Goal: Task Accomplishment & Management: Manage account settings

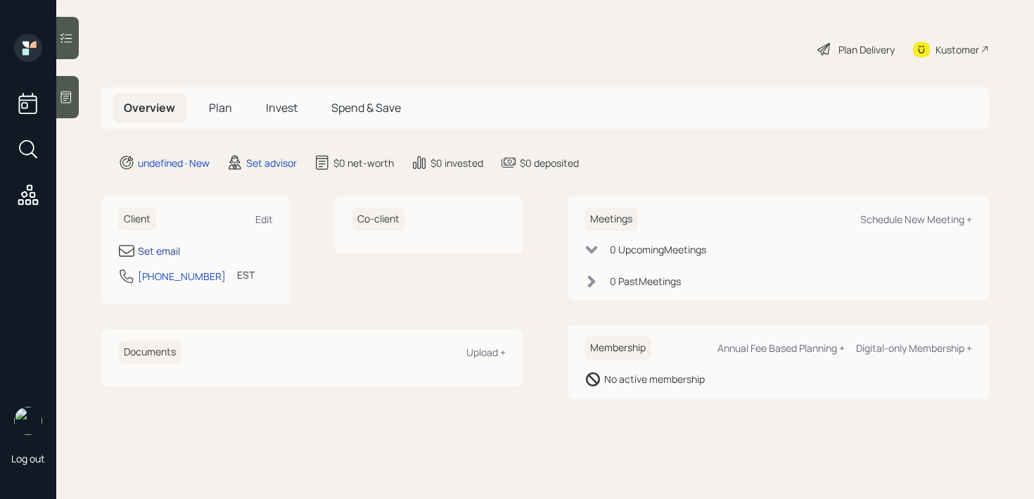
click at [177, 249] on div "Set email" at bounding box center [159, 250] width 42 height 15
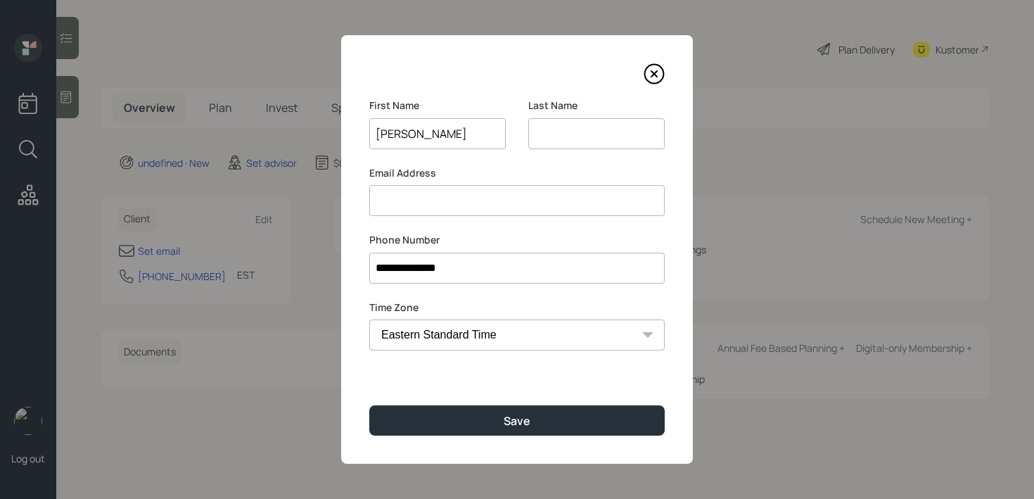
type input "Andrea"
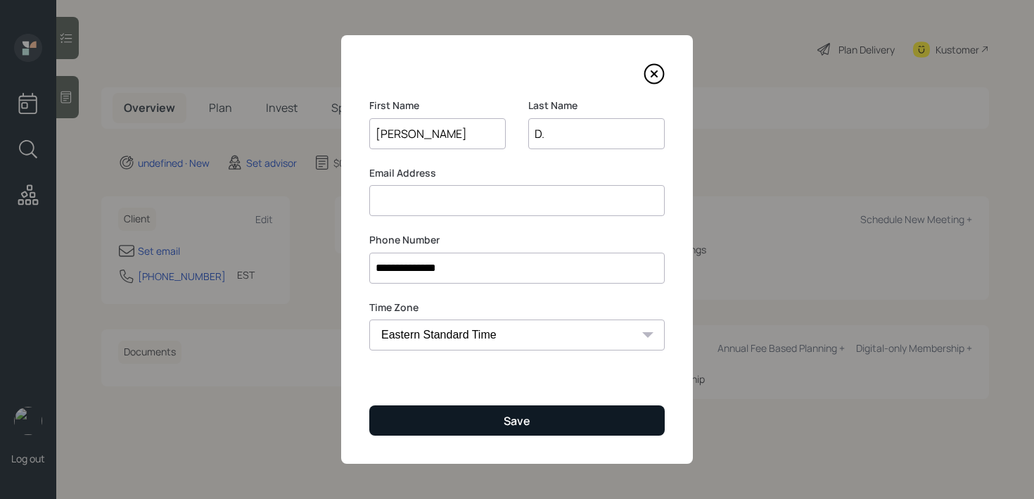
type input "D."
click at [445, 416] on button "Save" at bounding box center [516, 420] width 295 height 30
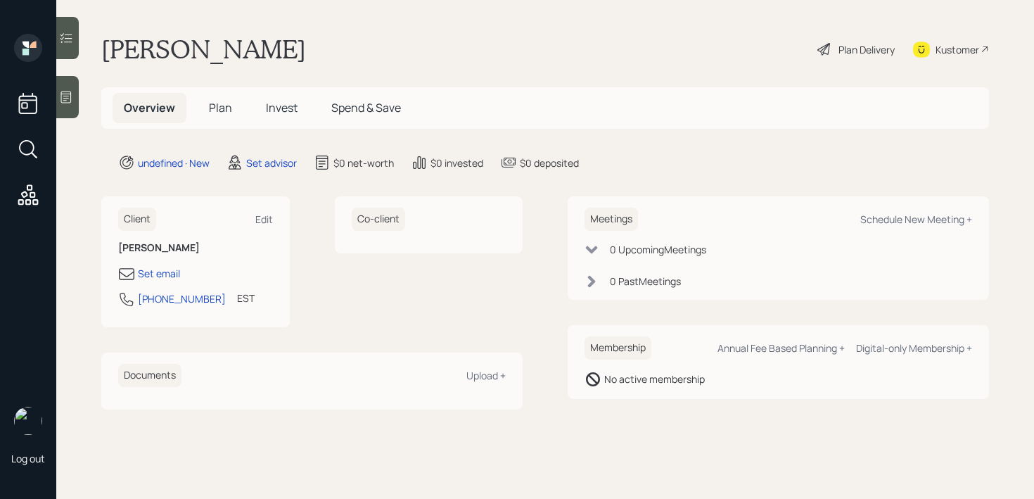
click at [65, 100] on icon at bounding box center [66, 97] width 11 height 12
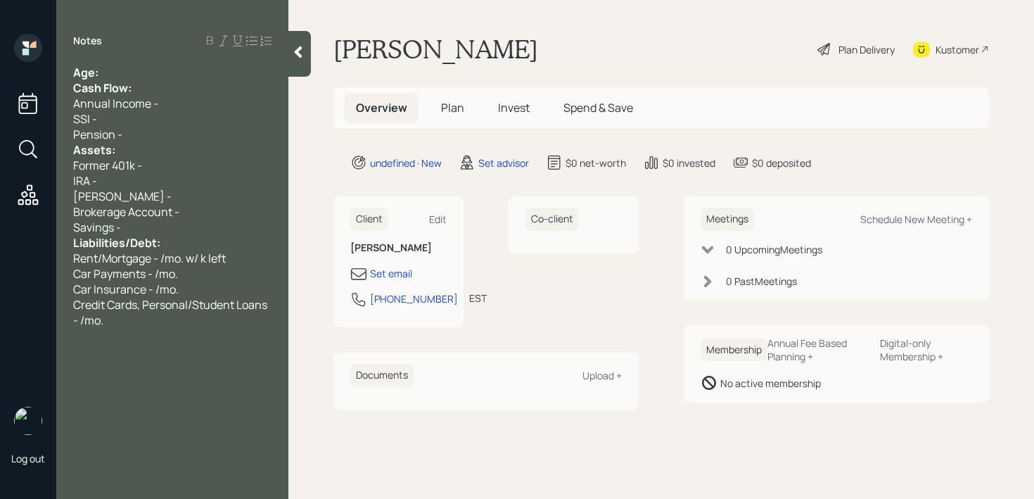
click at [167, 84] on div "Cash Flow:" at bounding box center [172, 87] width 198 height 15
click at [168, 79] on div "Age:" at bounding box center [172, 72] width 198 height 15
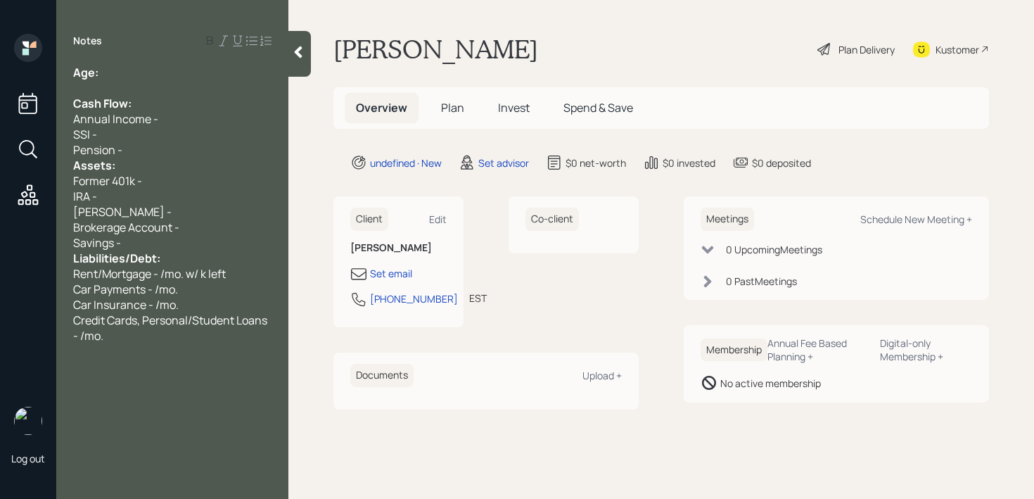
click at [147, 159] on div "Assets:" at bounding box center [172, 165] width 198 height 15
click at [150, 158] on div "Assets:" at bounding box center [172, 165] width 198 height 15
click at [162, 148] on div "Pension -" at bounding box center [172, 149] width 198 height 15
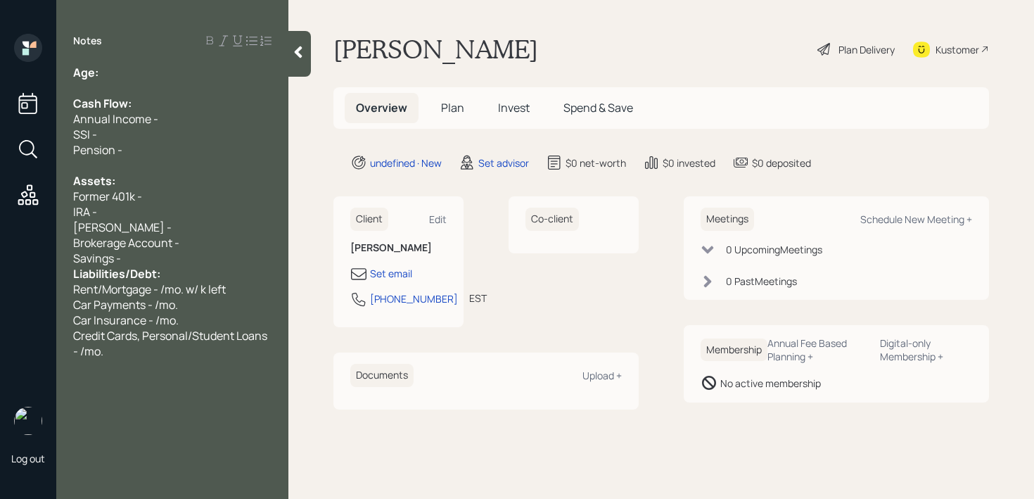
click at [179, 264] on div "Savings -" at bounding box center [172, 257] width 198 height 15
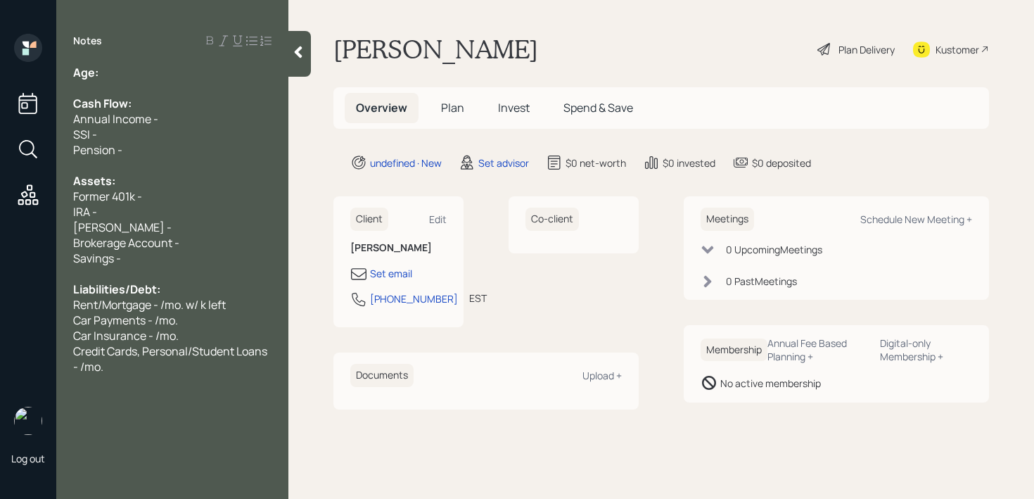
click at [141, 70] on div "Age:" at bounding box center [172, 72] width 198 height 15
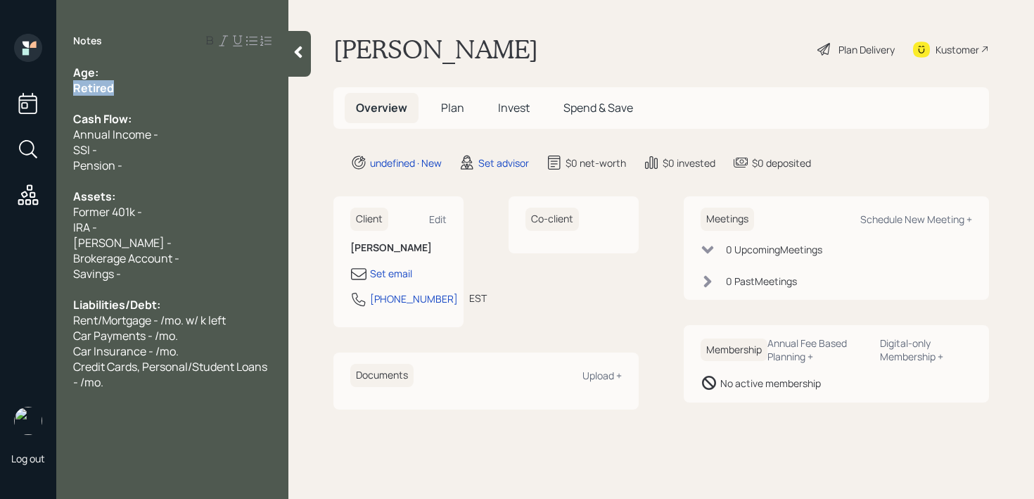
drag, startPoint x: 49, startPoint y: 87, endPoint x: 0, endPoint y: 87, distance: 49.2
click at [0, 87] on div "Log out Notes Age: Retired Cash Flow: Annual Income - SSI - Pension - Assets: F…" at bounding box center [517, 249] width 1034 height 499
click at [123, 84] on div "Retired" at bounding box center [172, 87] width 198 height 15
click at [129, 80] on div "Retired" at bounding box center [172, 87] width 198 height 15
click at [142, 70] on div "Age:" at bounding box center [172, 72] width 198 height 15
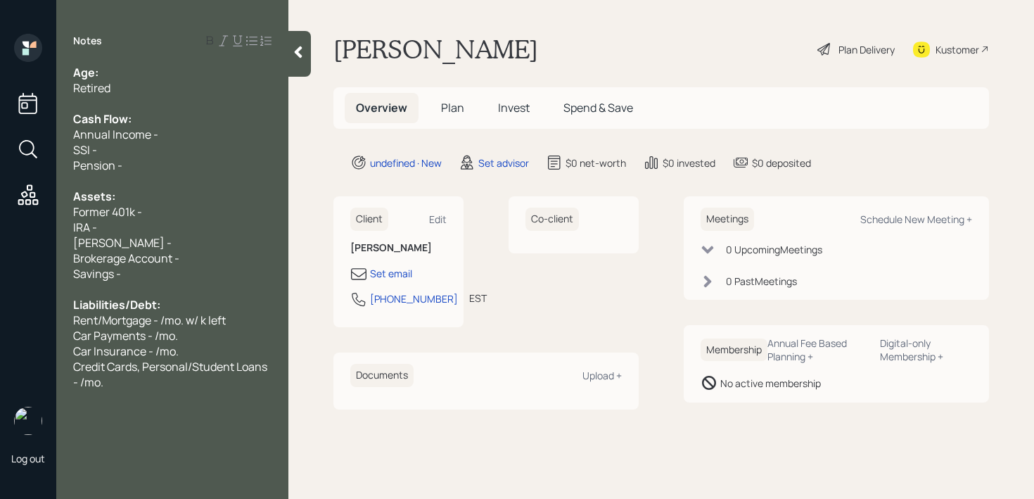
click at [159, 78] on div "Age:" at bounding box center [172, 72] width 198 height 15
drag, startPoint x: 124, startPoint y: 74, endPoint x: 101, endPoint y: 74, distance: 23.2
click at [101, 74] on div "Age: 65" at bounding box center [172, 72] width 198 height 15
click at [118, 80] on div "Retired" at bounding box center [172, 87] width 198 height 15
click at [134, 150] on div "SSI -" at bounding box center [172, 149] width 198 height 15
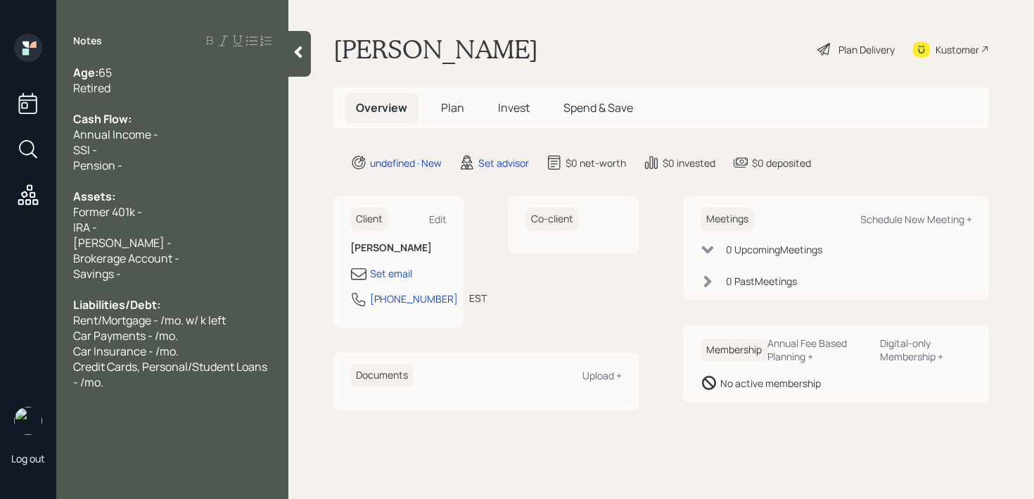
click at [156, 209] on div "Former 401k -" at bounding box center [172, 211] width 198 height 15
drag, startPoint x: 152, startPoint y: 233, endPoint x: 44, endPoint y: 233, distance: 108.3
click at [44, 233] on div "Log out Notes Age: 65 Retired Cash Flow: Annual Income - SSI - Pension - Assets…" at bounding box center [517, 249] width 1034 height 499
click at [103, 233] on div "IRA -" at bounding box center [172, 226] width 198 height 15
drag, startPoint x: 150, startPoint y: 245, endPoint x: 65, endPoint y: 231, distance: 86.2
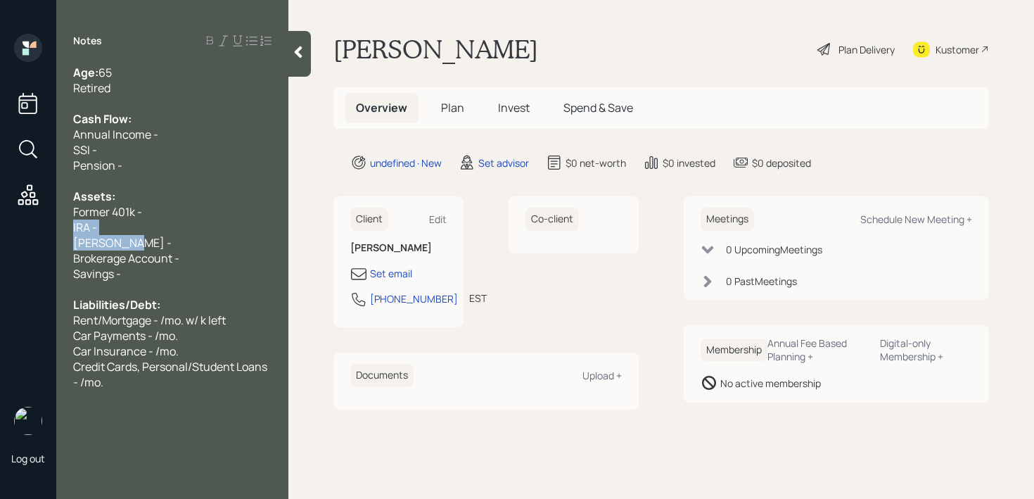
click at [65, 231] on div "Age: 65 Retired Cash Flow: Annual Income - SSI - Pension - Assets: Former 401k …" at bounding box center [172, 227] width 232 height 325
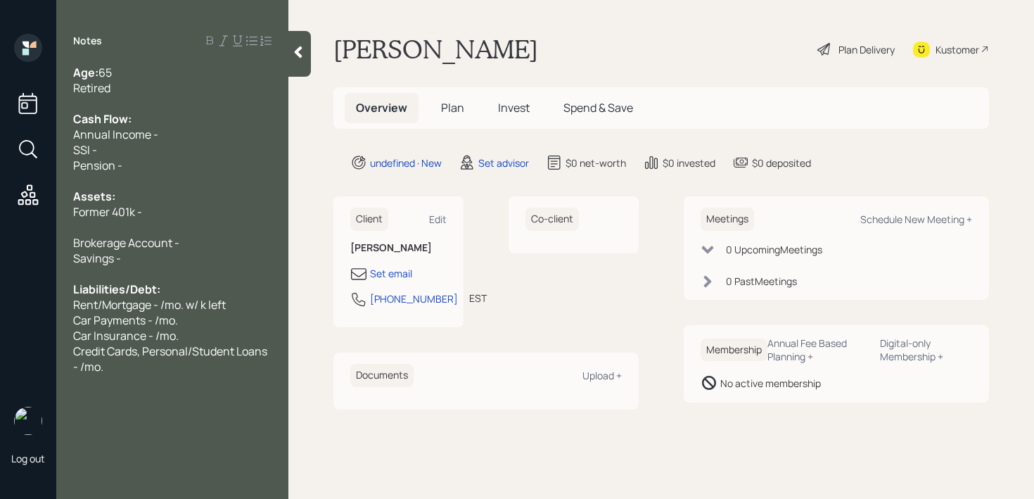
drag, startPoint x: 176, startPoint y: 219, endPoint x: 0, endPoint y: 217, distance: 175.8
click at [14, 219] on div "Log out Notes Age: 65 Retired Cash Flow: Annual Income - SSI - Pension - Assets…" at bounding box center [517, 249] width 1034 height 499
drag, startPoint x: 147, startPoint y: 214, endPoint x: 20, endPoint y: 209, distance: 126.7
click at [20, 209] on div "Log out Notes Age: 65 Retired Cash Flow: Annual Income - SSI - Pension - Assets…" at bounding box center [517, 249] width 1034 height 499
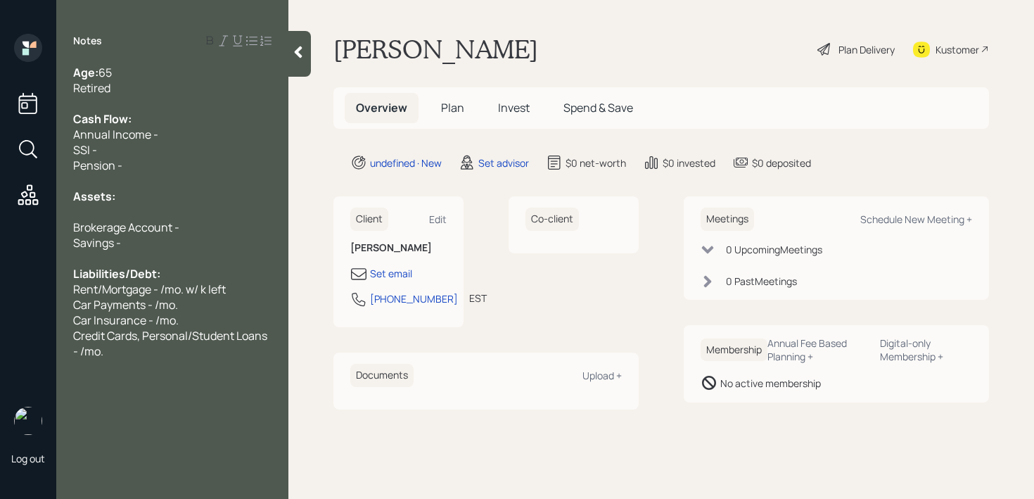
click at [207, 205] on div at bounding box center [172, 211] width 198 height 15
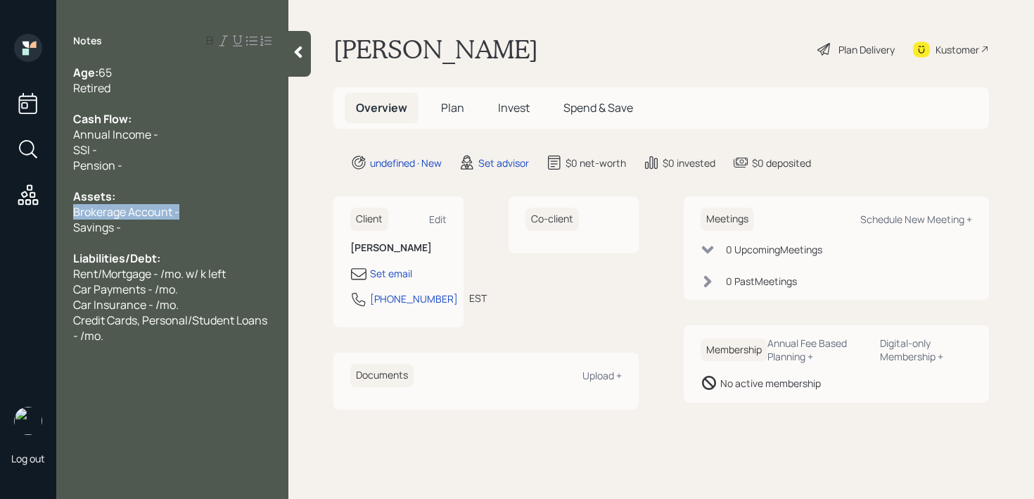
drag, startPoint x: 200, startPoint y: 207, endPoint x: 0, endPoint y: 198, distance: 200.0
click at [0, 198] on div "Log out Notes Age: 65 Retired Cash Flow: Annual Income - SSI - Pension - Assets…" at bounding box center [517, 249] width 1034 height 499
click at [193, 226] on div "Savings -" at bounding box center [172, 226] width 198 height 15
drag, startPoint x: 161, startPoint y: 214, endPoint x: 0, endPoint y: 214, distance: 161.0
click at [0, 214] on div "Log out Notes Age: 65 Retired Cash Flow: Annual Income - SSI - Pension - Assets…" at bounding box center [517, 249] width 1034 height 499
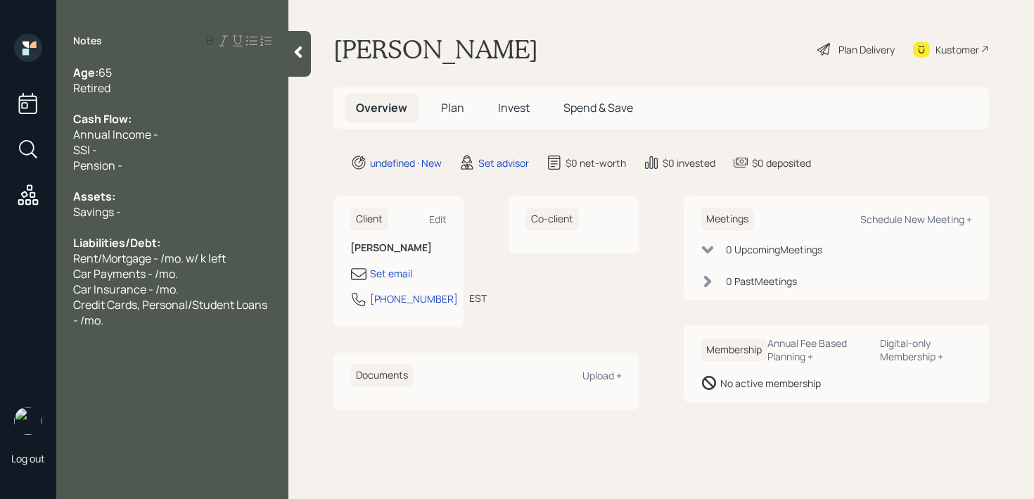
click at [144, 205] on div "Savings -" at bounding box center [172, 211] width 198 height 15
click at [383, 270] on div "Set email" at bounding box center [391, 273] width 42 height 15
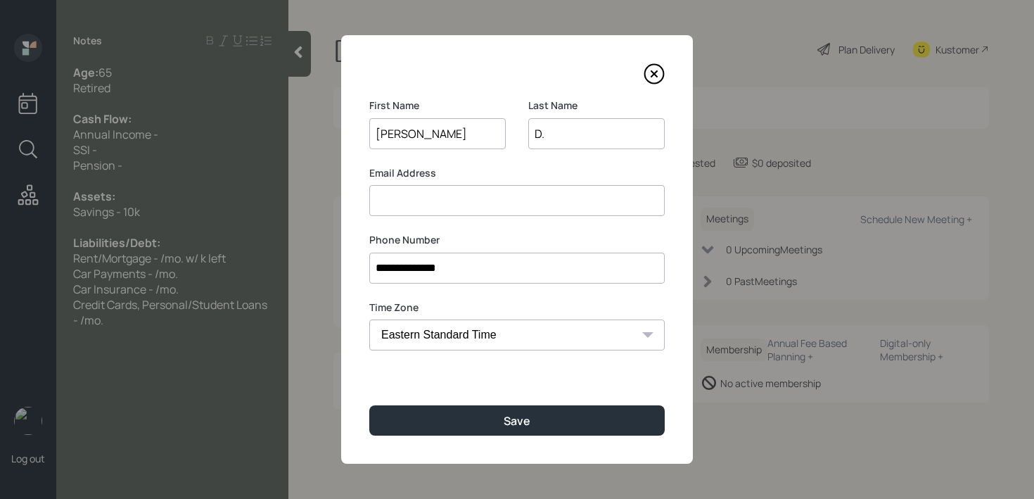
click at [442, 198] on input at bounding box center [516, 200] width 295 height 31
type input "A"
type input "acee6560@gmail.com"
click at [590, 137] on input "D." at bounding box center [596, 133] width 136 height 31
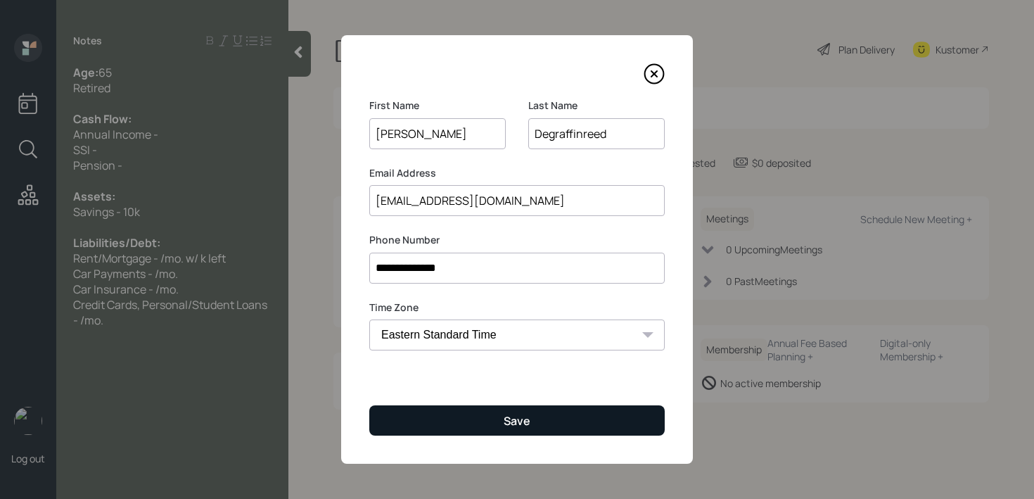
type input "Degraffinreed"
click at [507, 434] on button "Save" at bounding box center [516, 420] width 295 height 30
